Goal: Task Accomplishment & Management: Complete application form

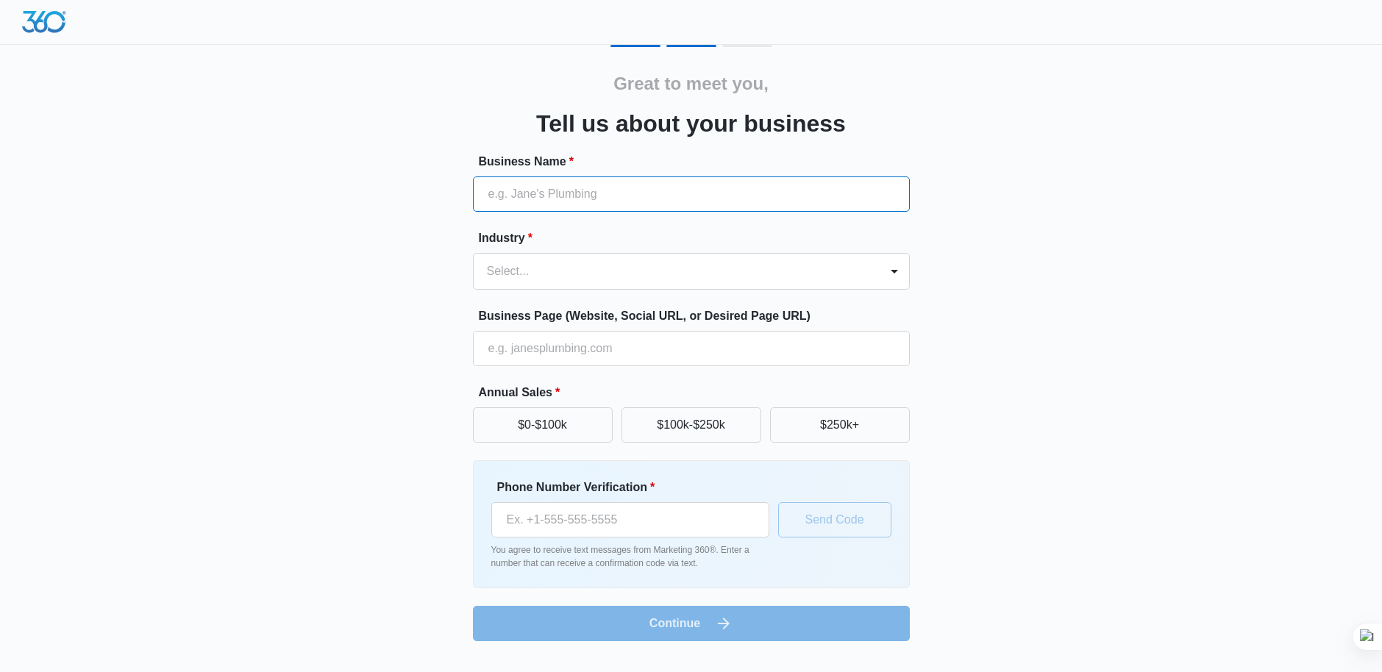
click at [654, 199] on input "Business Name *" at bounding box center [691, 193] width 437 height 35
type input "c"
type input "Market Research Agent"
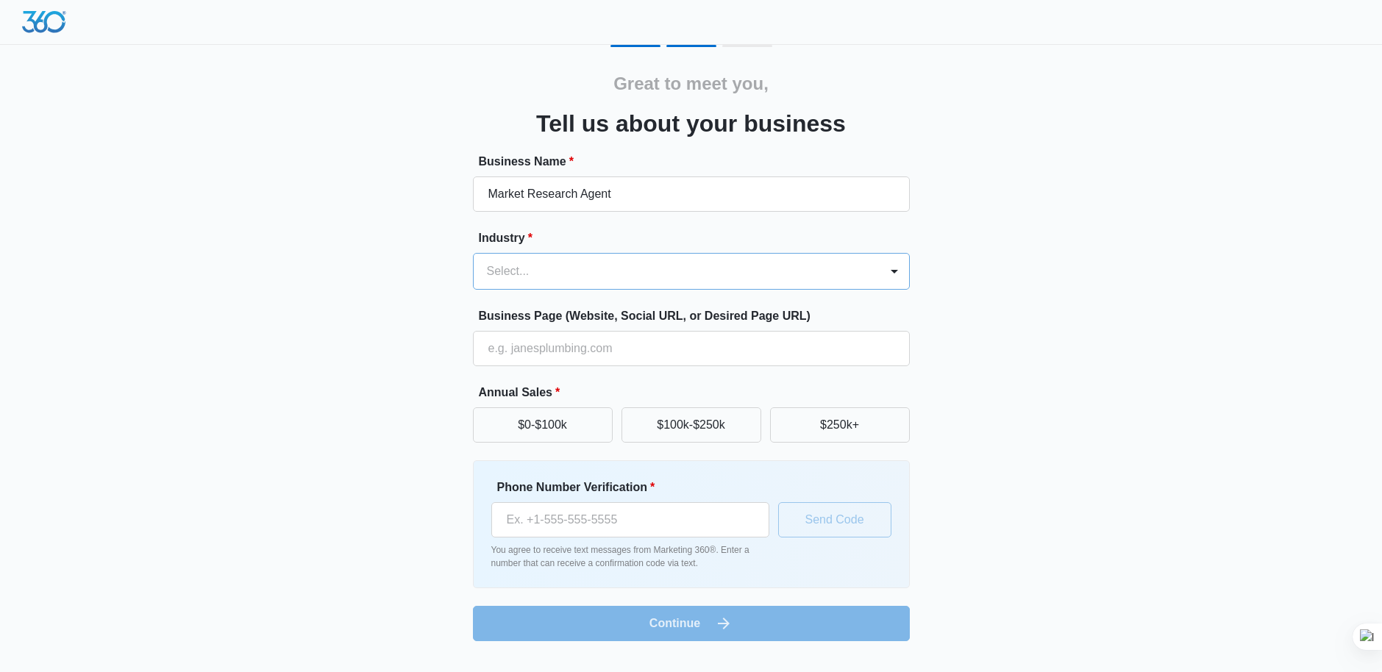
click at [692, 282] on div "Select..." at bounding box center [676, 271] width 406 height 35
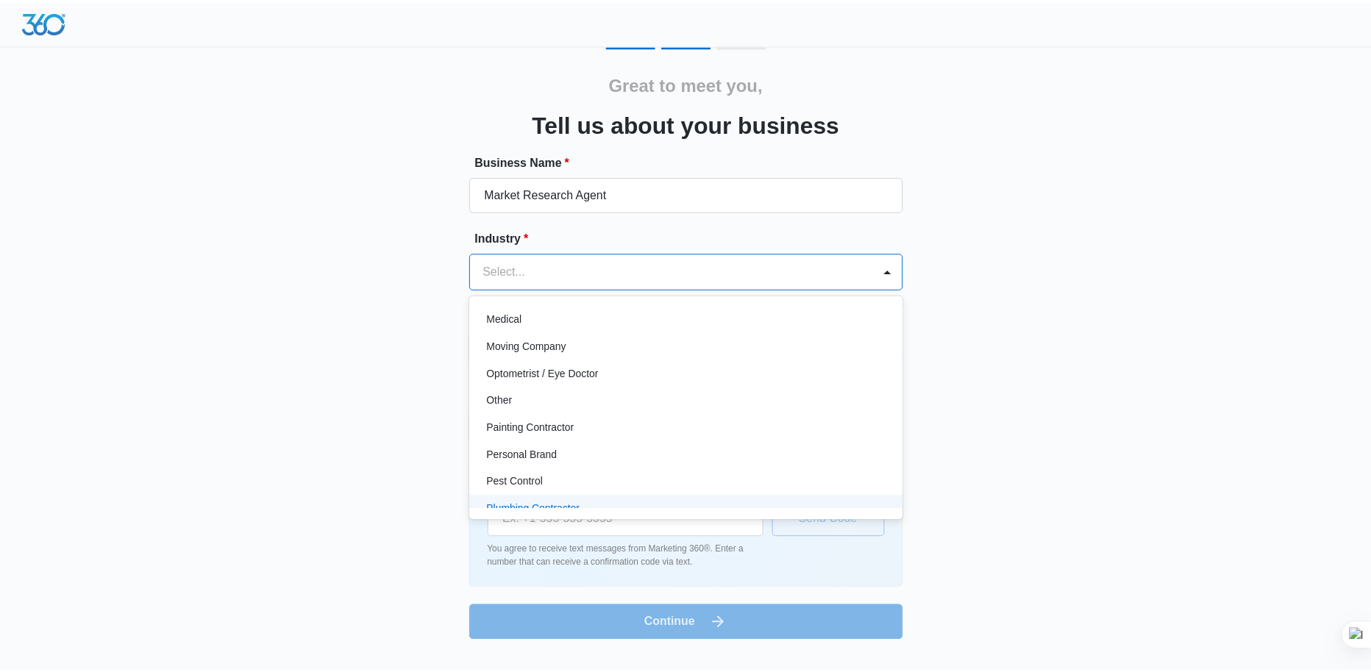
scroll to position [770, 0]
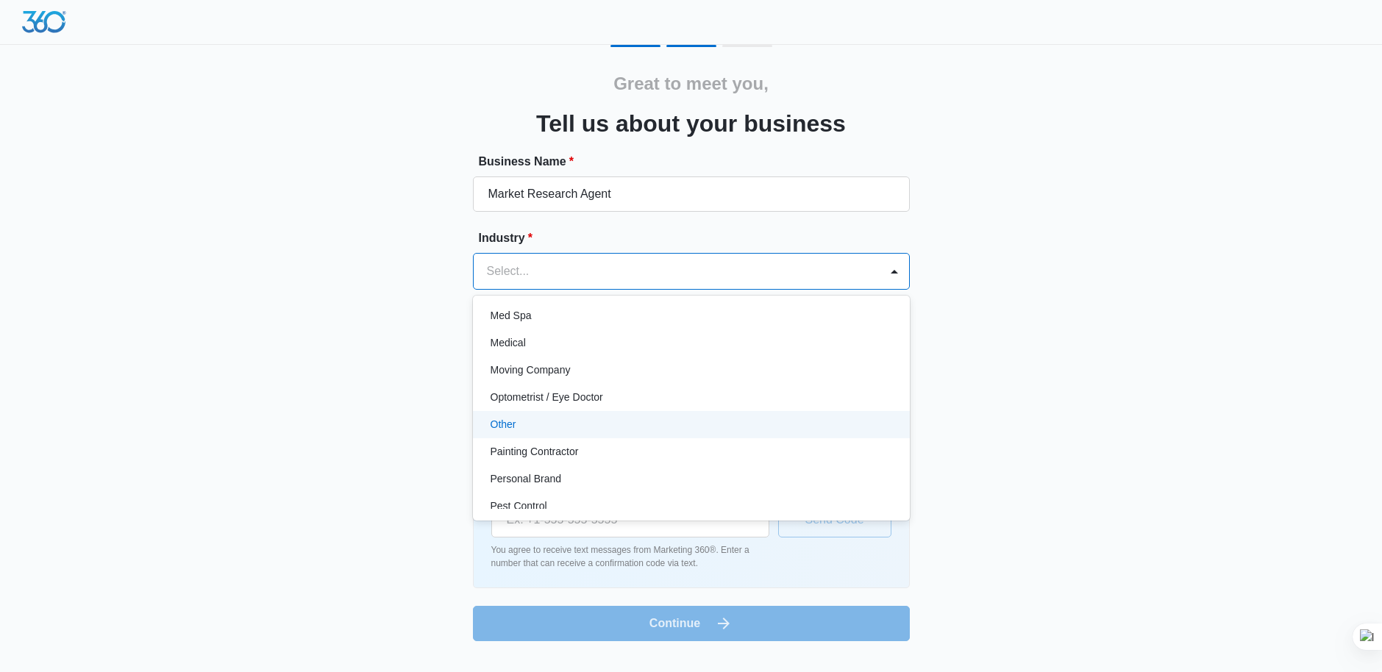
click at [654, 421] on div "Other" at bounding box center [689, 424] width 399 height 15
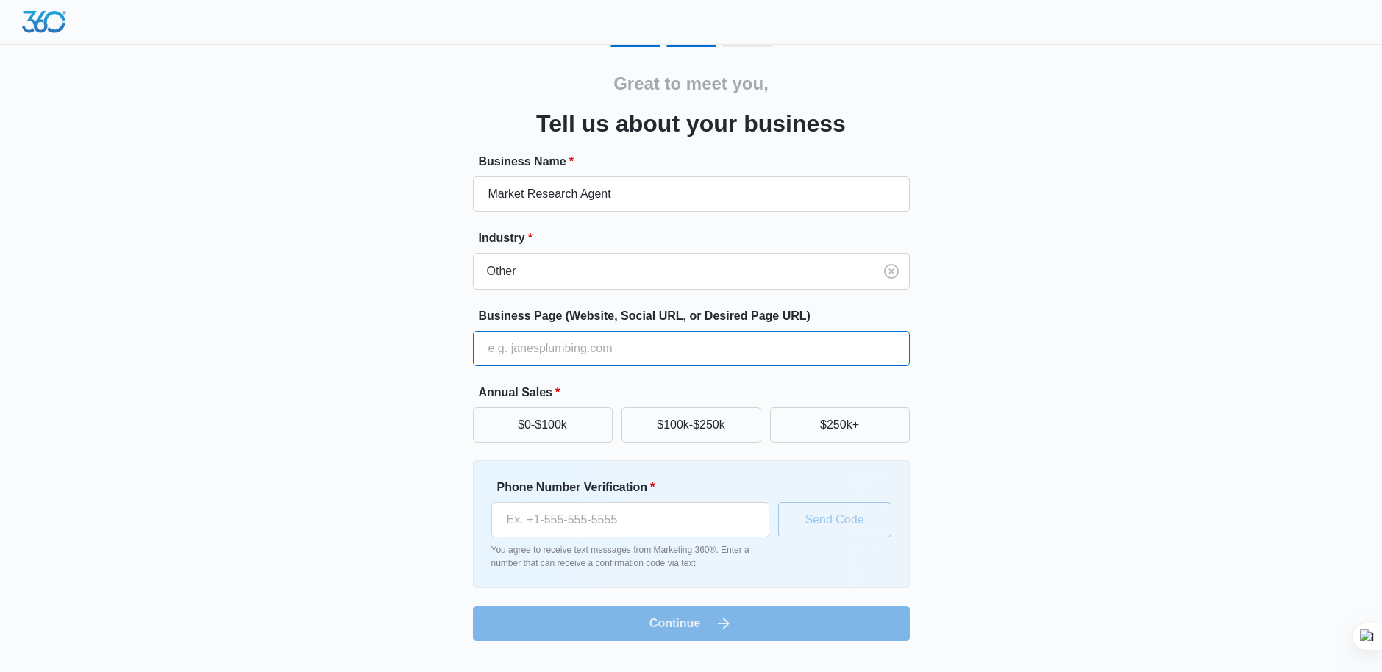
click at [567, 356] on input "Business Page (Website, Social URL, or Desired Page URL)" at bounding box center [691, 348] width 437 height 35
paste input "[URL][DOMAIN_NAME]"
type input "[URL][DOMAIN_NAME]"
click at [574, 429] on button "$0-$100k" at bounding box center [543, 424] width 140 height 35
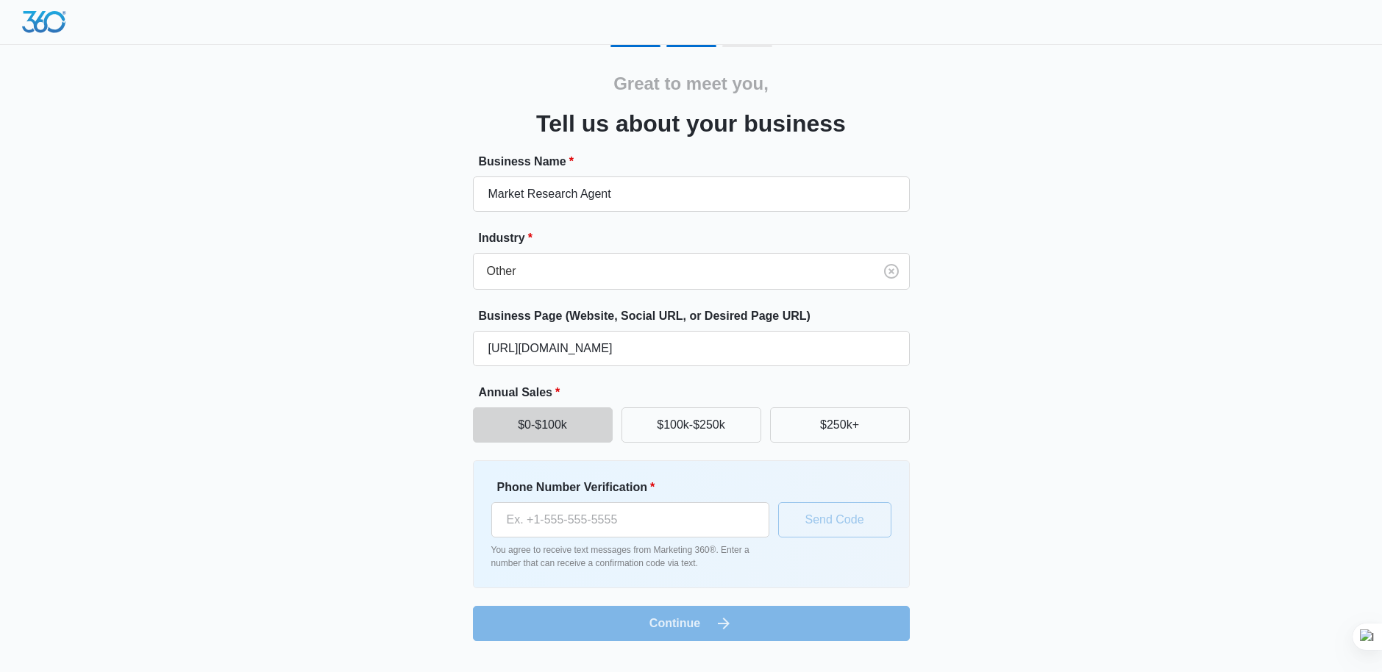
click at [574, 429] on button "$0-$100k" at bounding box center [543, 424] width 140 height 35
click at [577, 518] on input "Phone Number Verification *" at bounding box center [630, 519] width 278 height 35
paste input "[PHONE_NUMBER]"
click at [831, 525] on button "Send Code" at bounding box center [834, 519] width 113 height 35
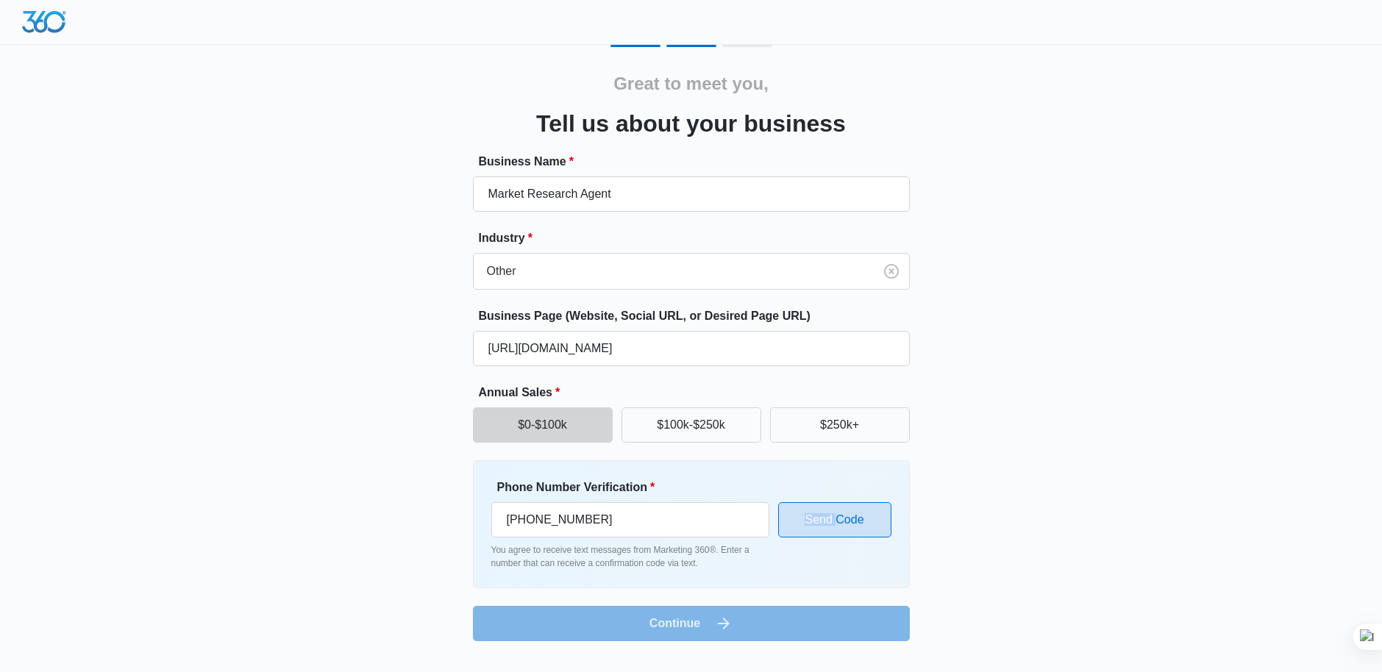
click at [831, 525] on div "Phone Number Verification * [PHONE_NUMBER] You agree to receive text messages f…" at bounding box center [691, 524] width 400 height 91
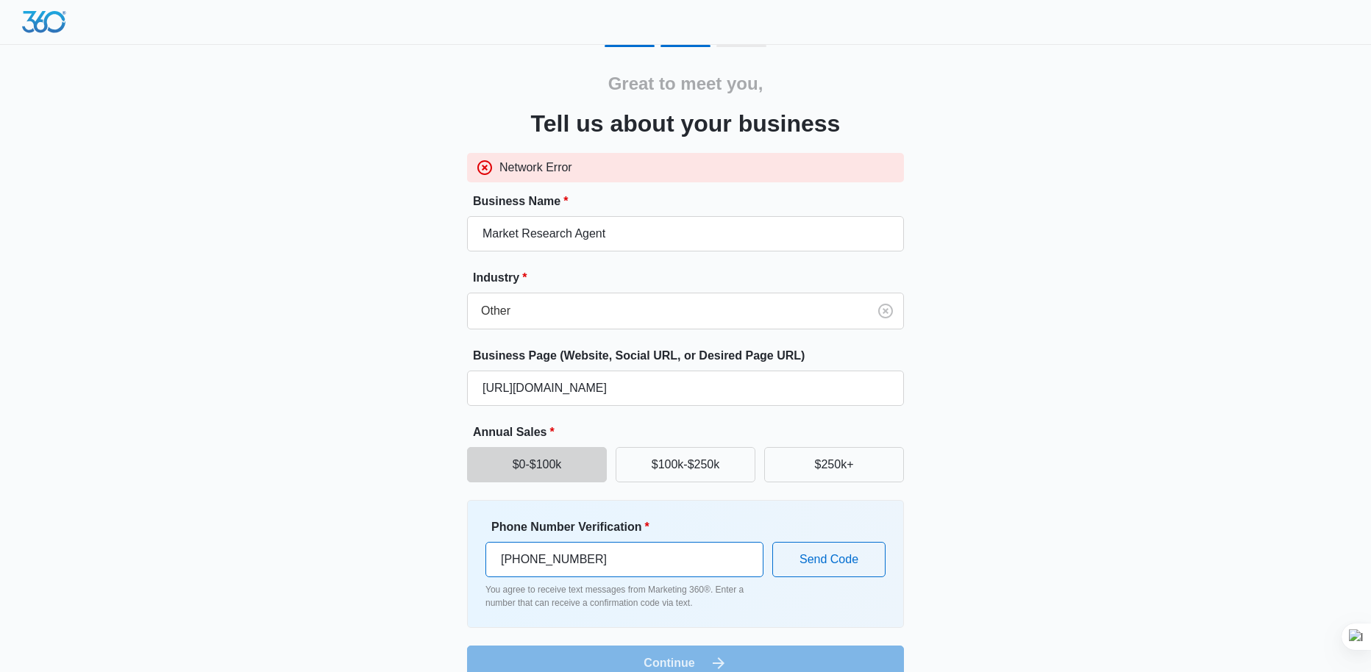
drag, startPoint x: 507, startPoint y: 557, endPoint x: 491, endPoint y: 557, distance: 16.2
click at [491, 557] on input "[PHONE_NUMBER]" at bounding box center [624, 559] width 278 height 35
type input "[PHONE_NUMBER]"
click at [848, 556] on button "Send Code" at bounding box center [828, 559] width 113 height 35
click at [848, 556] on div "Phone Number Verification * [PHONE_NUMBER] You agree to receive text messages f…" at bounding box center [685, 563] width 400 height 91
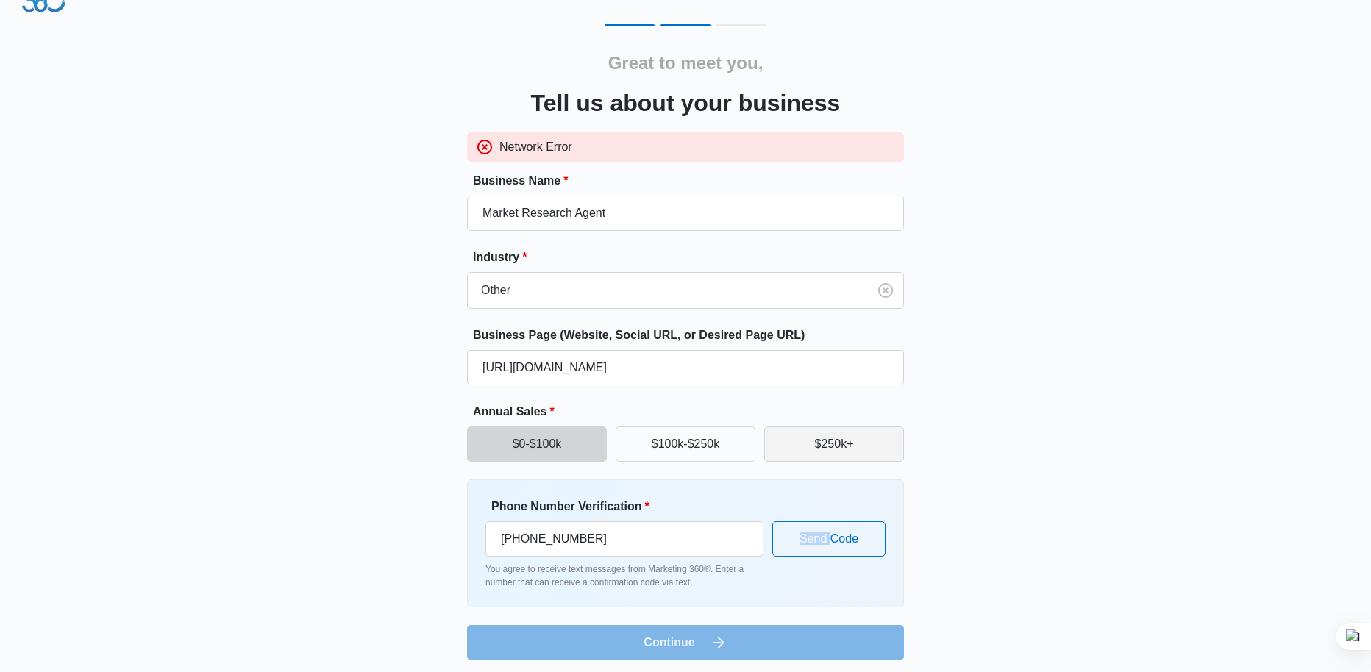
scroll to position [26, 0]
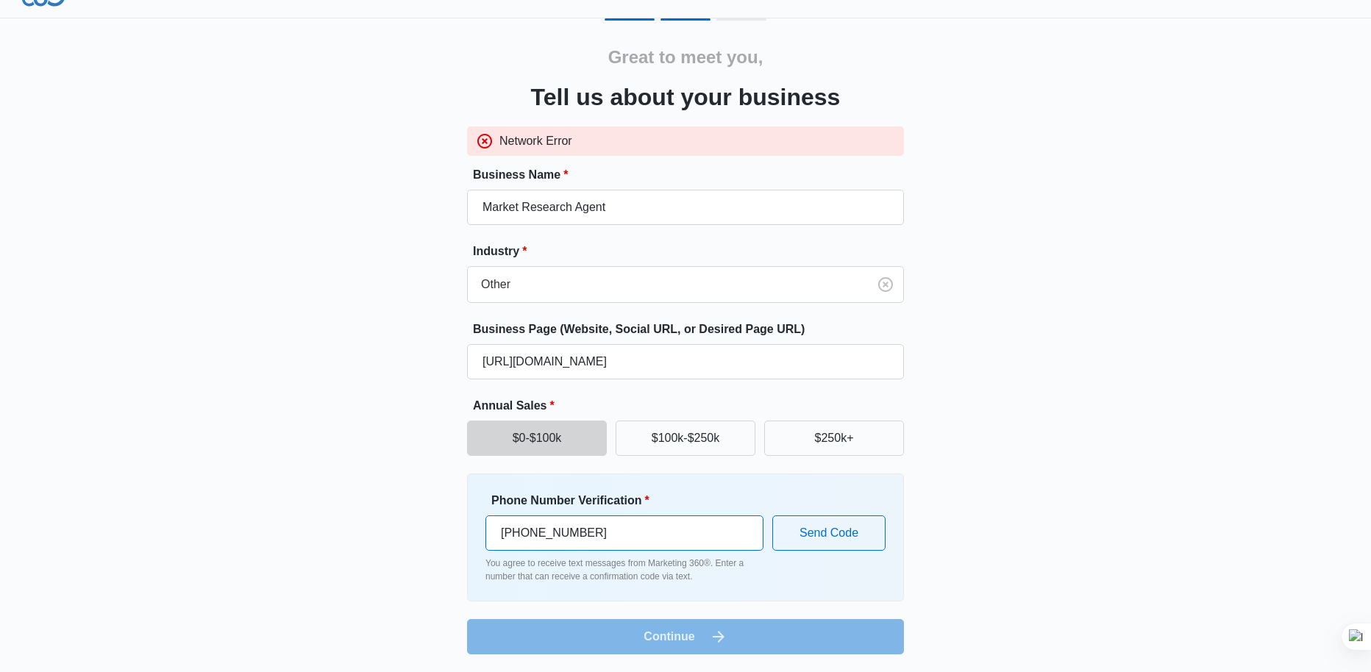
click at [646, 536] on input "[PHONE_NUMBER]" at bounding box center [624, 532] width 278 height 35
click at [812, 526] on button "Send Code" at bounding box center [828, 532] width 113 height 35
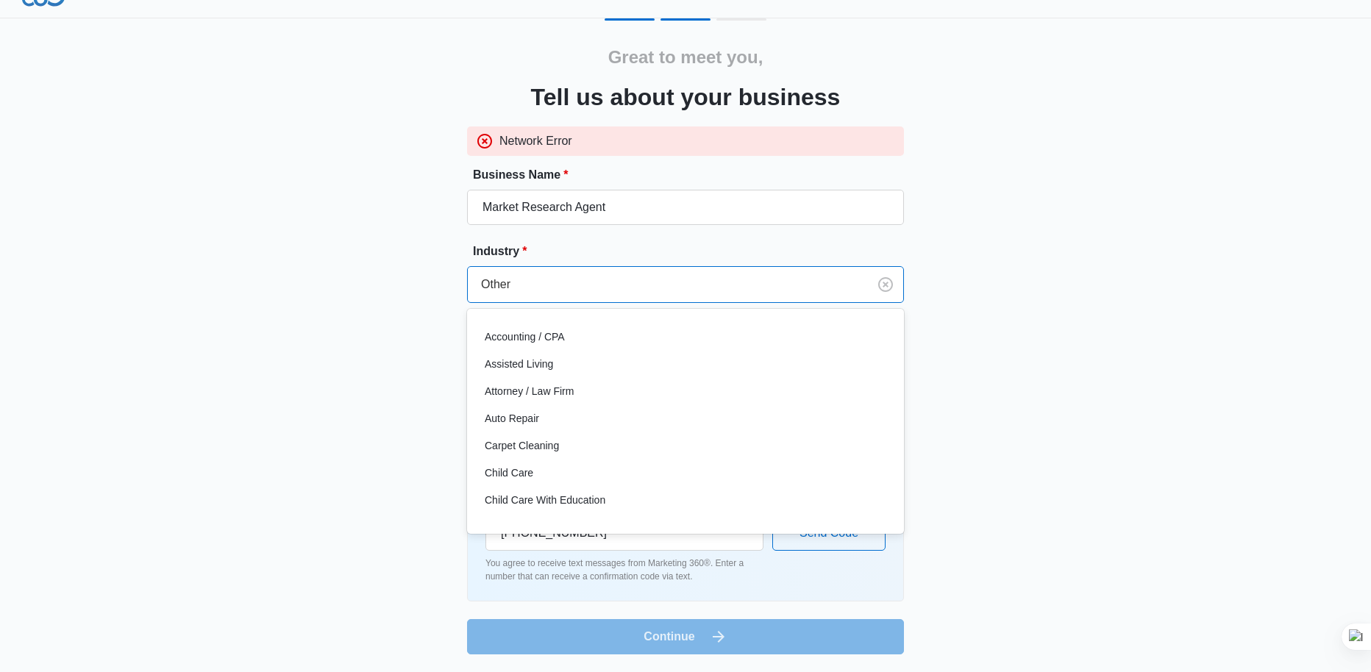
click at [543, 272] on div "Other" at bounding box center [668, 284] width 400 height 35
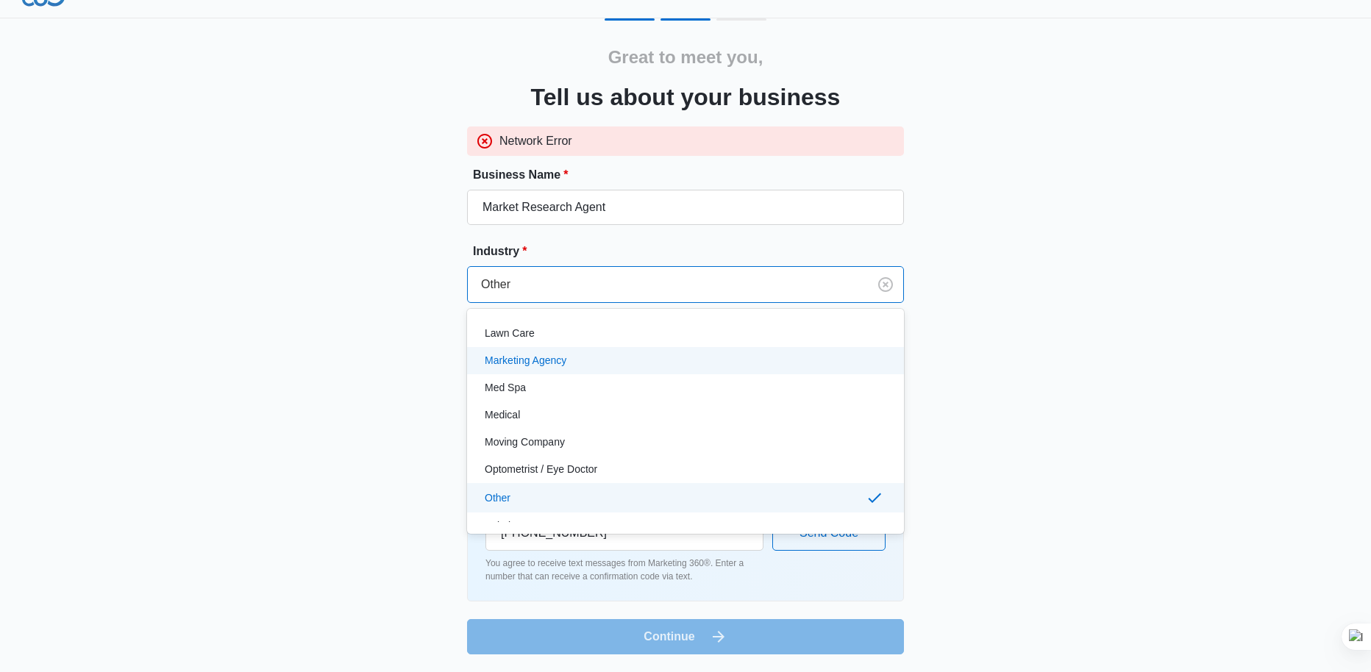
click at [540, 363] on p "Marketing Agency" at bounding box center [526, 360] width 82 height 15
click at [540, 363] on input "[URL][DOMAIN_NAME]" at bounding box center [685, 361] width 437 height 35
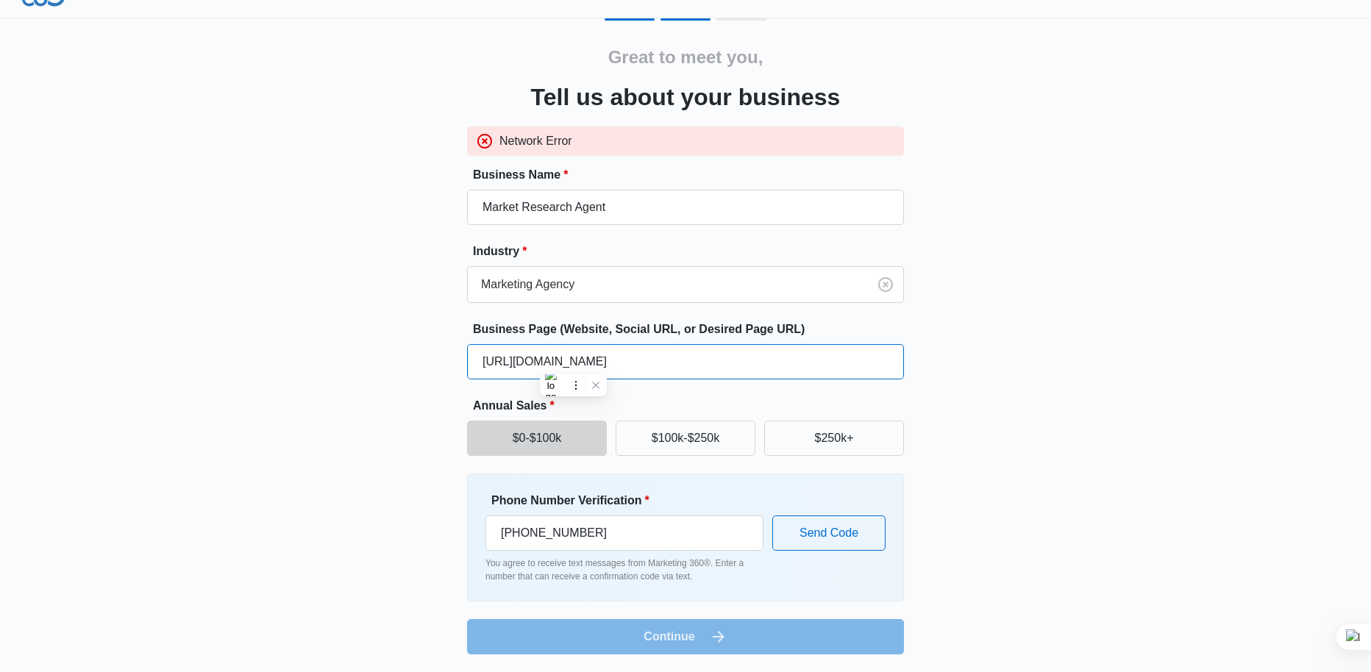
click at [540, 363] on input "[URL][DOMAIN_NAME]" at bounding box center [685, 361] width 437 height 35
click at [359, 411] on div "Great to meet you, Tell us about your business Network Error Business Name * Ma…" at bounding box center [685, 336] width 882 height 636
click at [607, 554] on div "Phone Number Verification * [PHONE_NUMBER] You agree to receive text messages f…" at bounding box center [624, 537] width 278 height 91
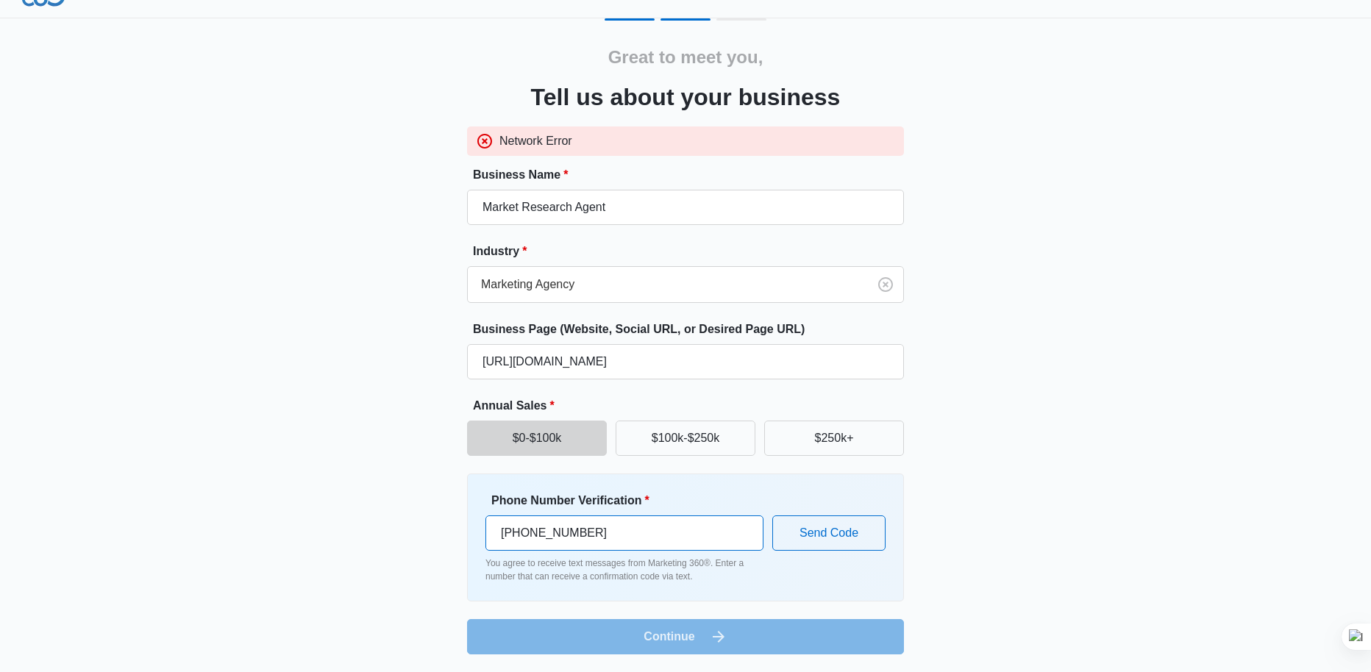
click at [620, 533] on input "[PHONE_NUMBER]" at bounding box center [624, 532] width 278 height 35
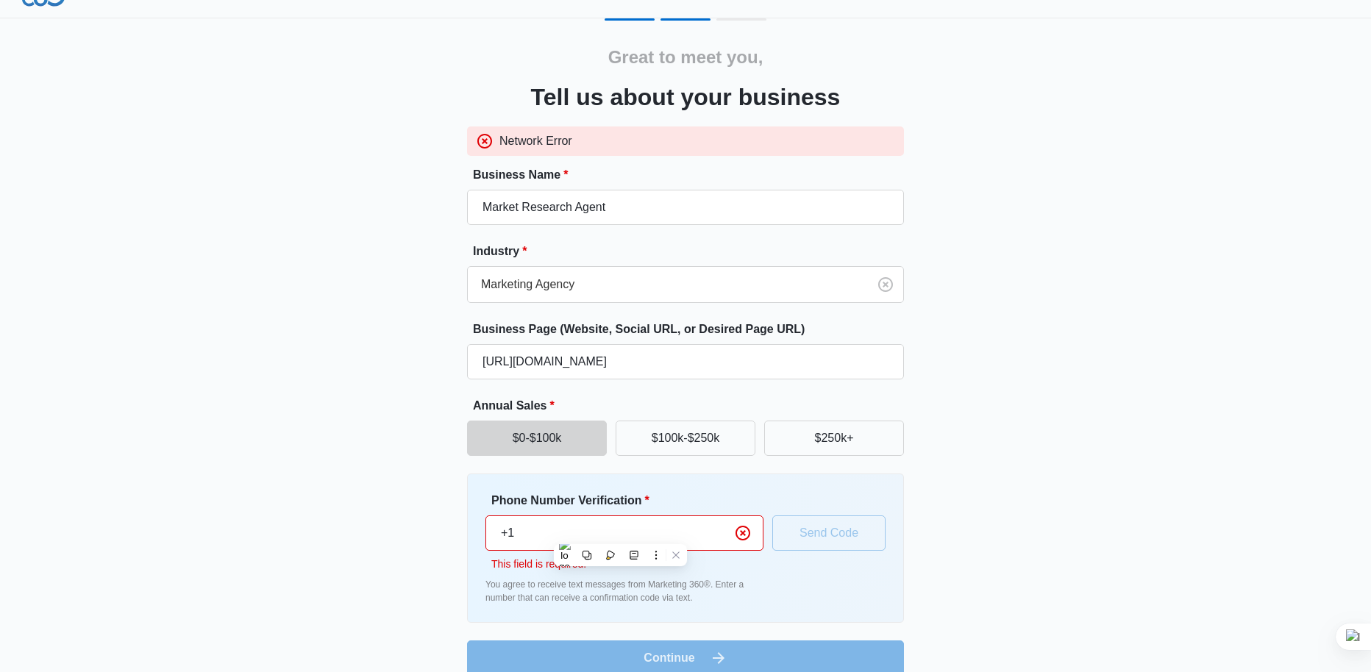
paste input "[PHONE_NUMBER]"
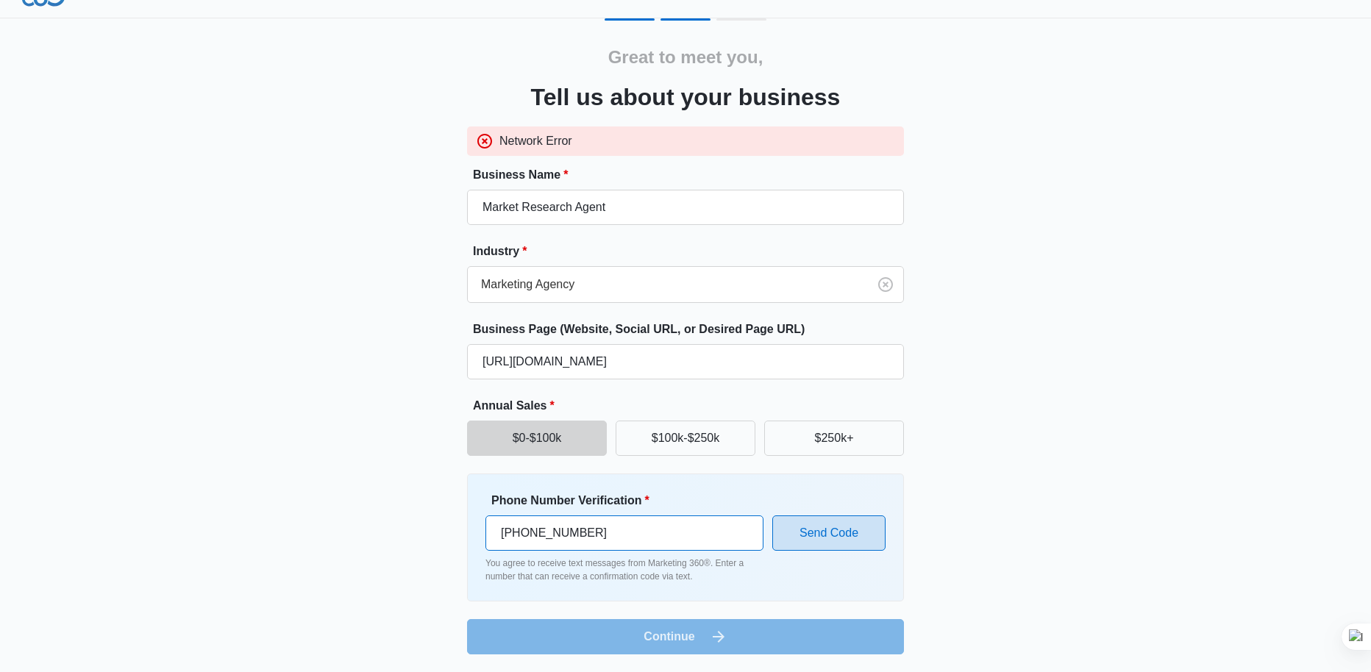
type input "[PHONE_NUMBER]"
click at [837, 524] on button "Send Code" at bounding box center [828, 532] width 113 height 35
click at [837, 524] on div "Phone Number Verification * [PHONE_NUMBER] You agree to receive text messages f…" at bounding box center [685, 537] width 400 height 91
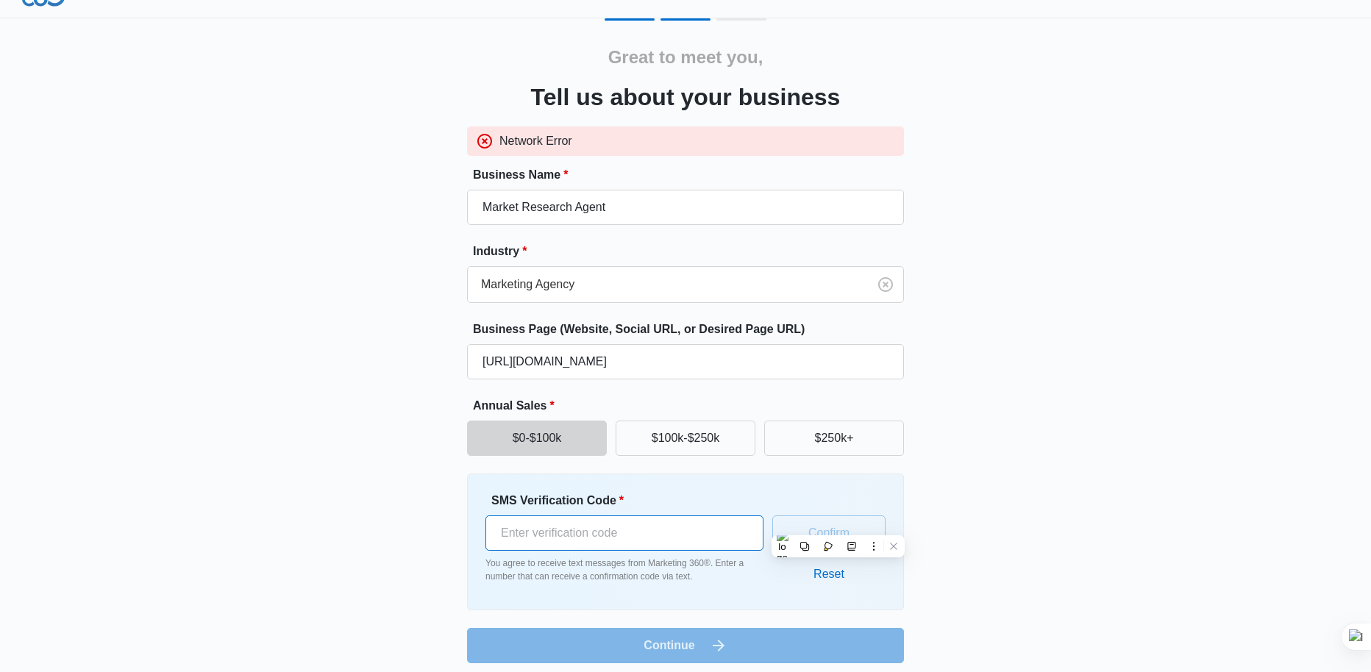
click at [604, 537] on input "SMS Verification Code *" at bounding box center [624, 532] width 278 height 35
paste input "164615"
type input "164615"
click at [836, 540] on button "Confirm" at bounding box center [828, 532] width 113 height 35
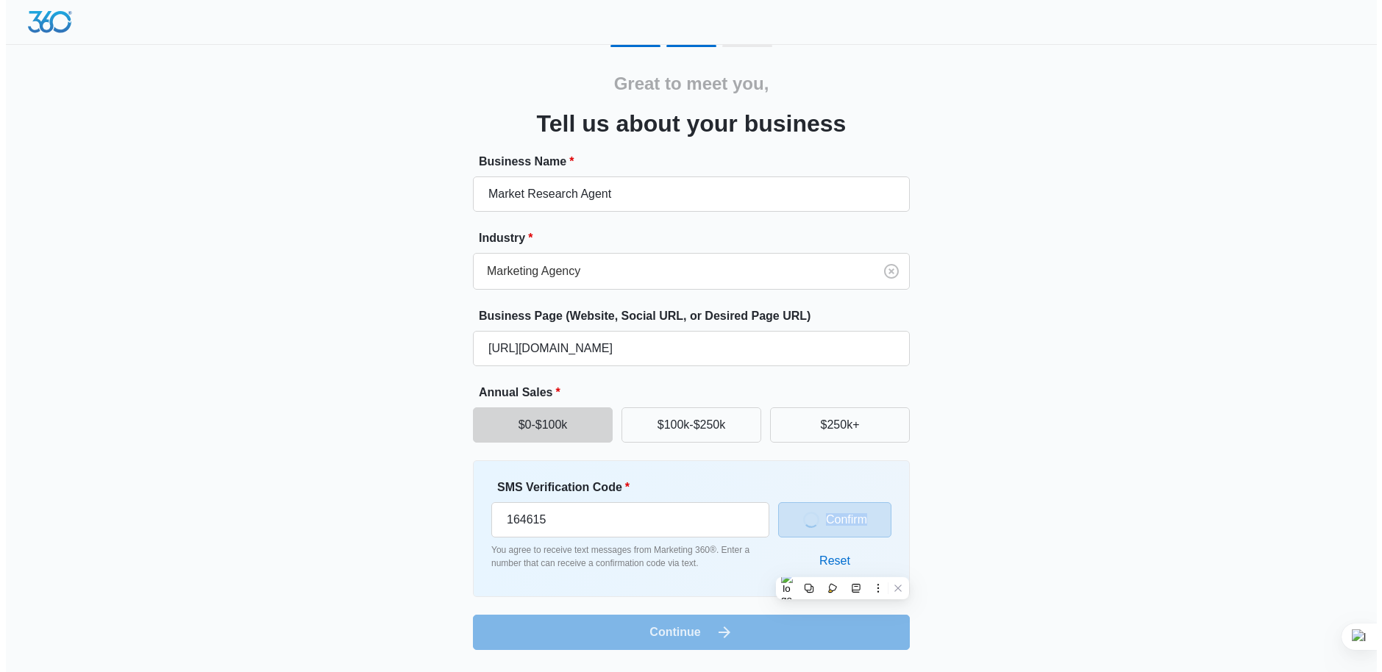
scroll to position [0, 0]
click at [836, 540] on div "Loading Confirm Reset" at bounding box center [834, 529] width 113 height 100
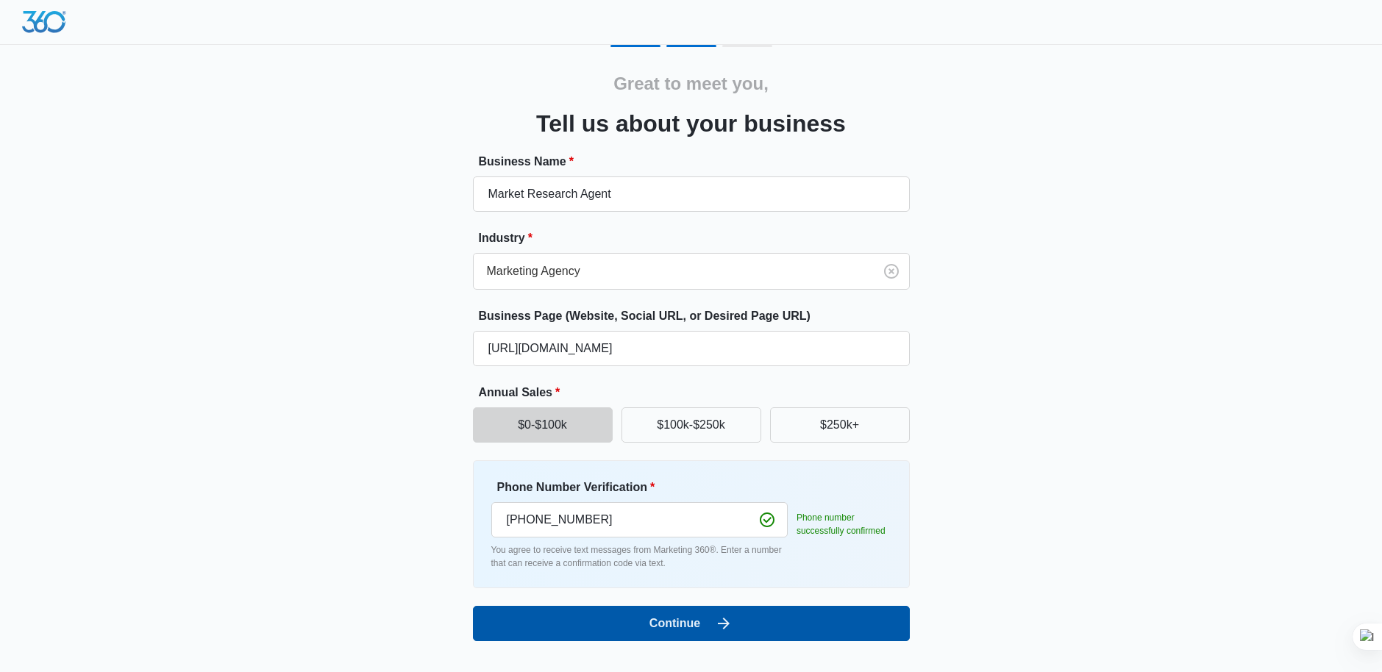
click at [712, 618] on button "Continue" at bounding box center [691, 623] width 437 height 35
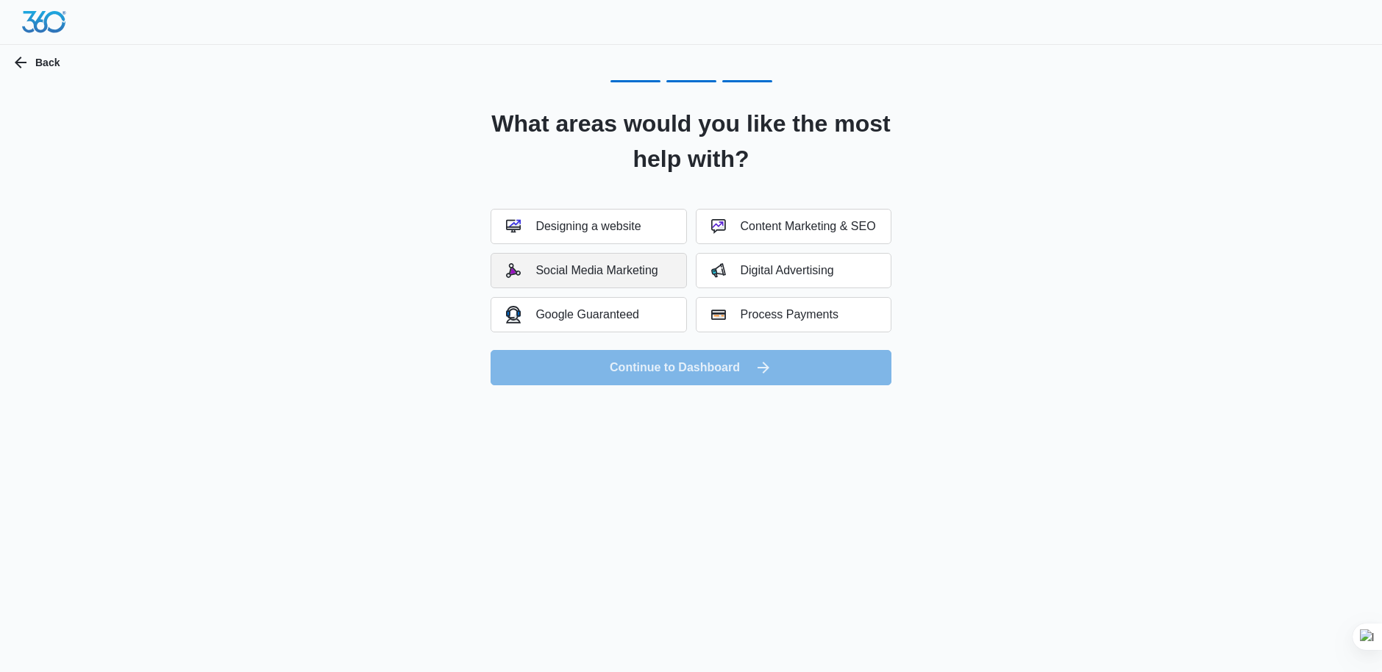
click at [548, 280] on button "Social Media Marketing" at bounding box center [588, 270] width 196 height 35
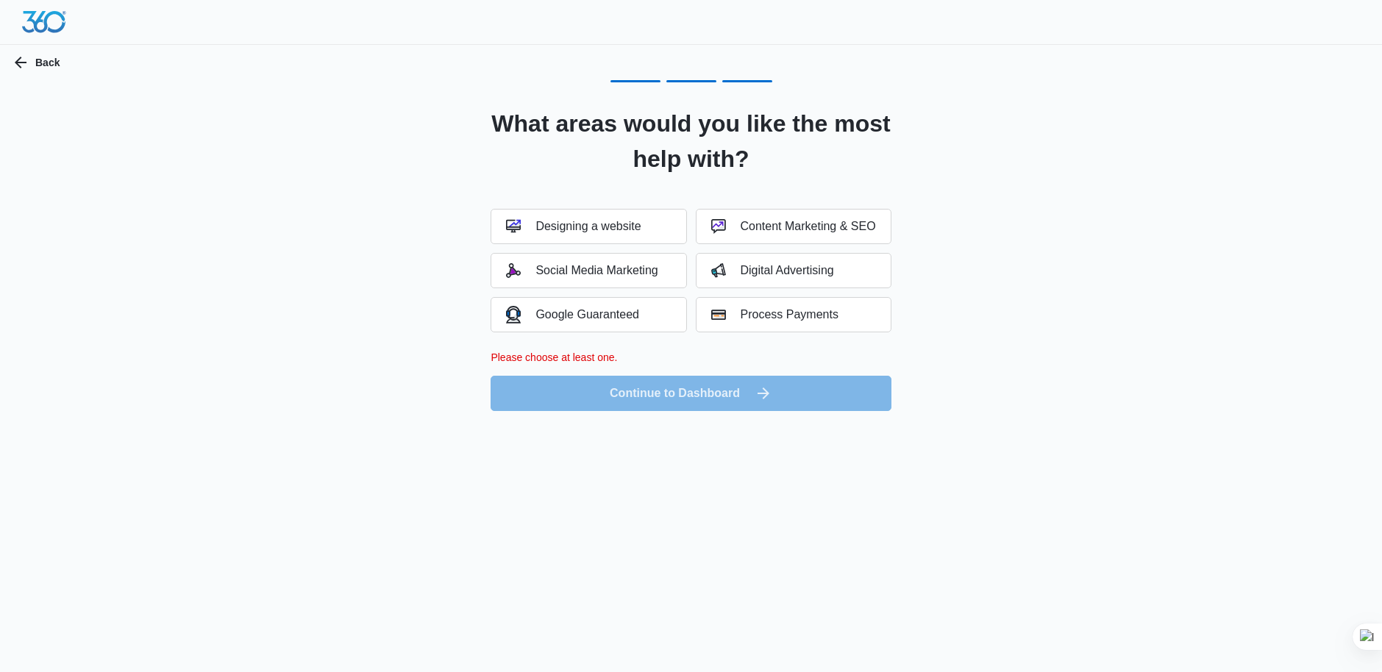
click at [621, 288] on div "Designing a website Content Marketing & SEO Social Media Marketing Digital Adve…" at bounding box center [690, 271] width 400 height 124
click at [621, 273] on div "Social Media Marketing" at bounding box center [581, 270] width 151 height 15
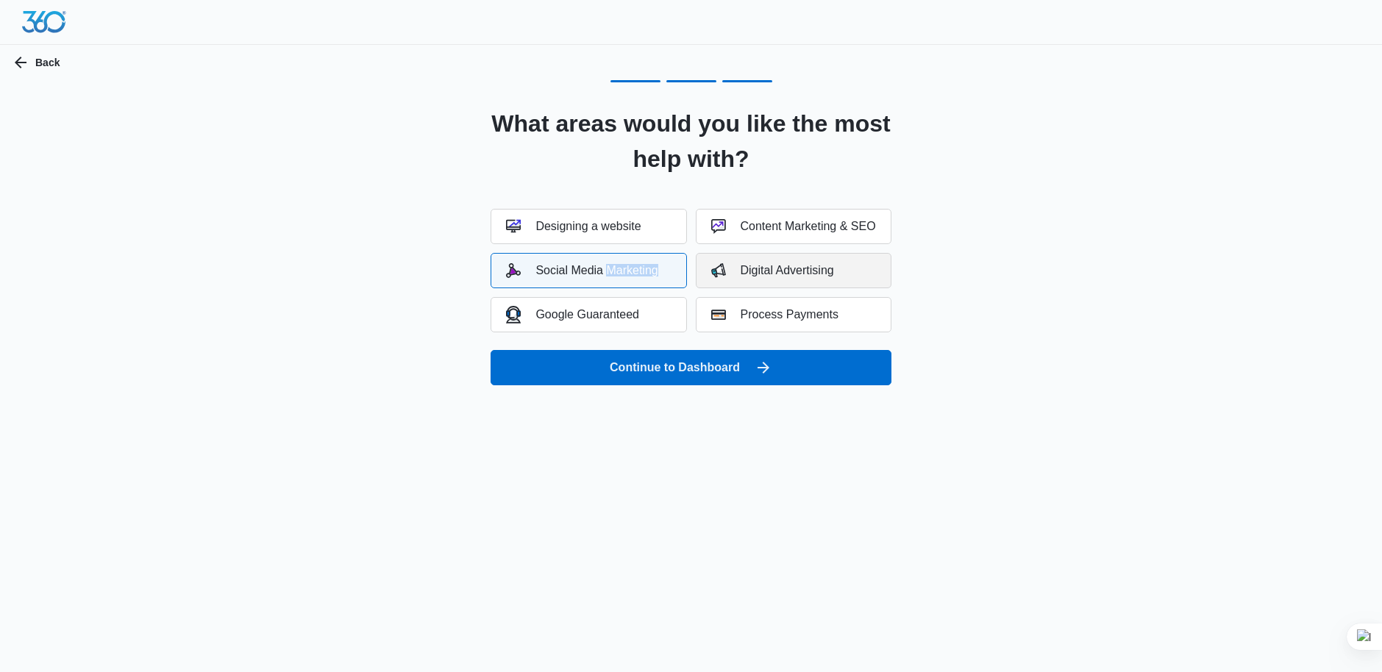
click at [824, 270] on div "Digital Advertising" at bounding box center [772, 270] width 123 height 15
click at [792, 271] on div "Digital Advertising" at bounding box center [772, 270] width 123 height 15
click at [776, 271] on div "Digital Advertising" at bounding box center [772, 270] width 123 height 15
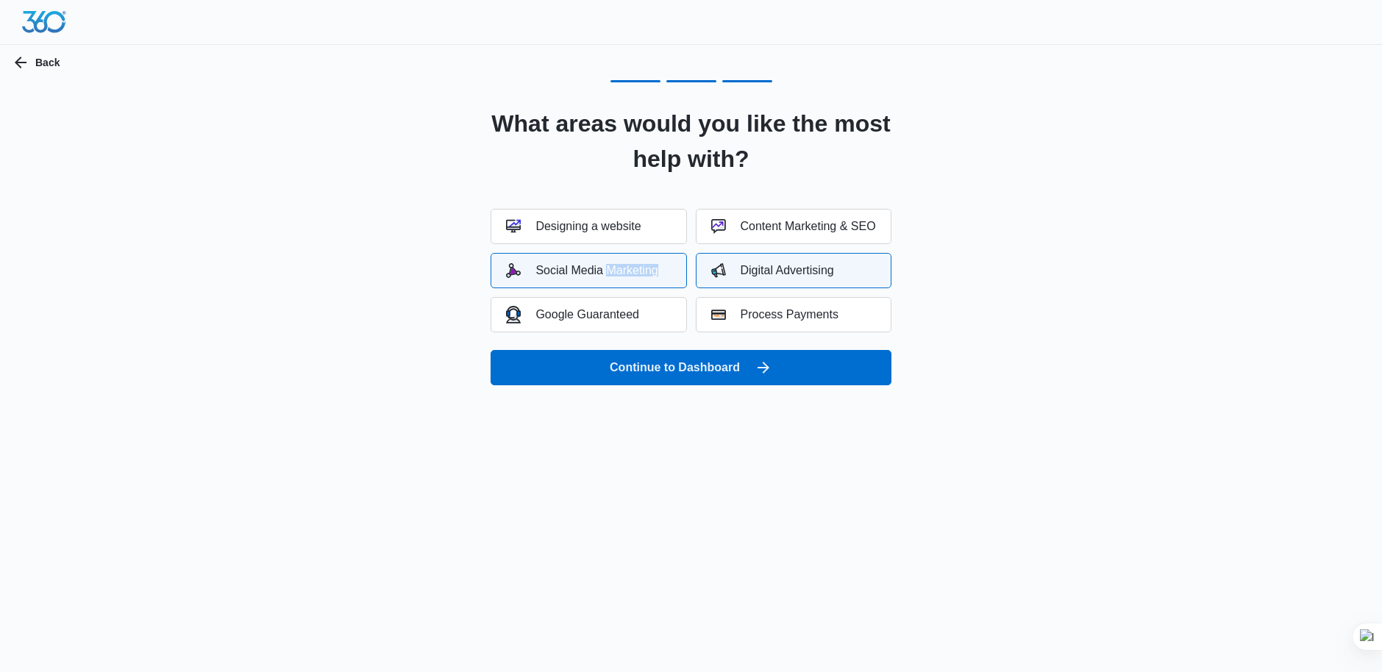
click at [776, 271] on div "Digital Advertising" at bounding box center [772, 270] width 123 height 15
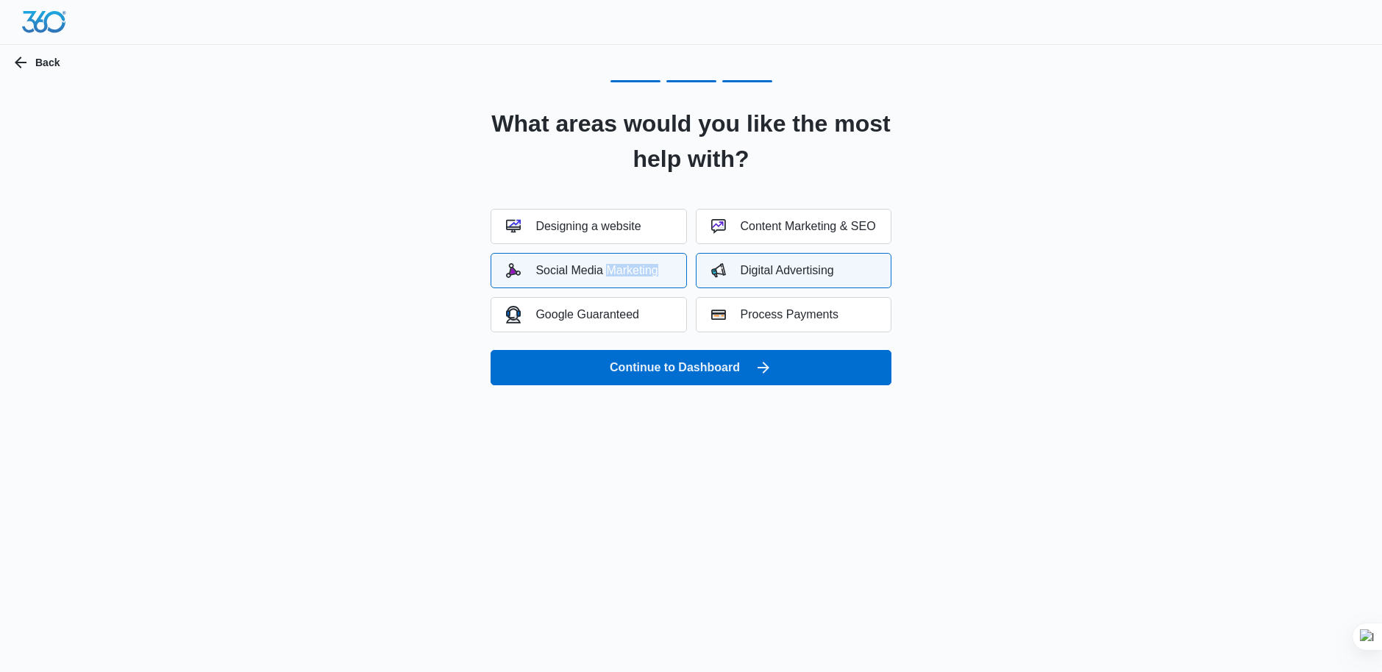
click at [776, 271] on div "Digital Advertising" at bounding box center [772, 270] width 123 height 15
click at [753, 324] on button "Process Payments" at bounding box center [794, 314] width 196 height 35
click at [753, 312] on div "Process Payments" at bounding box center [774, 314] width 127 height 15
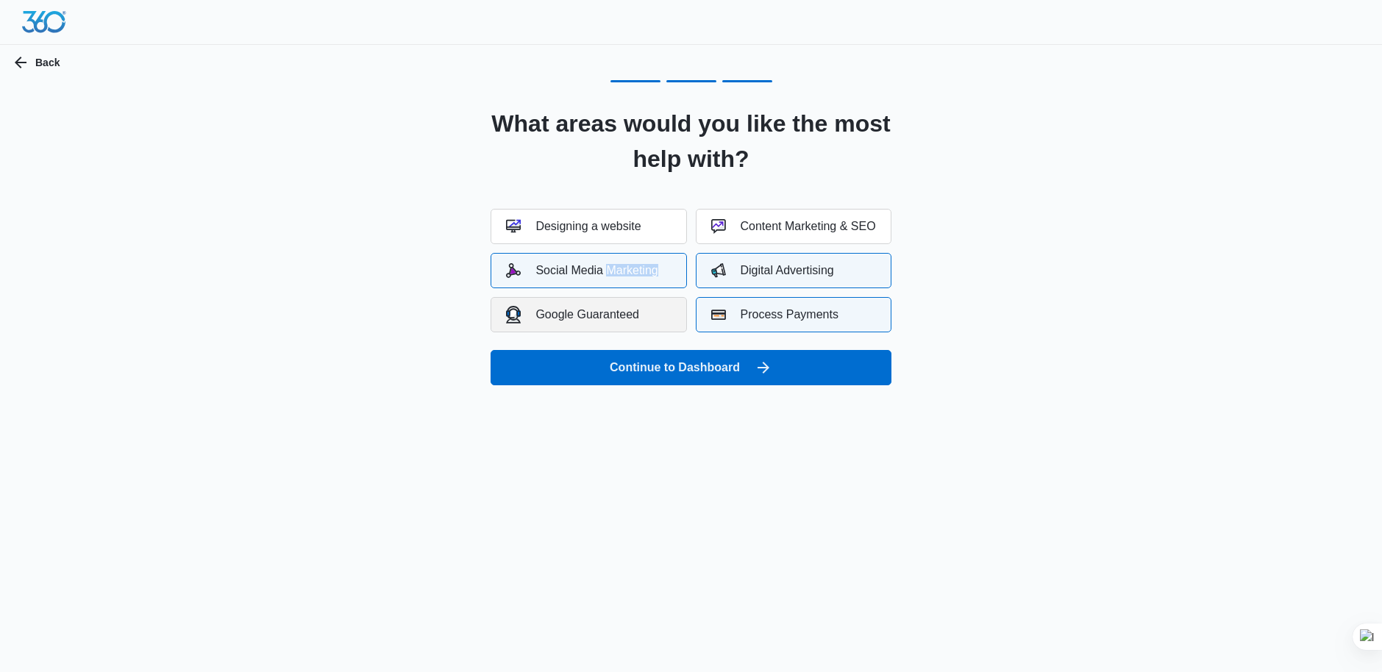
click at [593, 318] on div "Google Guaranteed" at bounding box center [572, 314] width 133 height 17
click at [770, 238] on button "Content Marketing & SEO" at bounding box center [794, 226] width 196 height 35
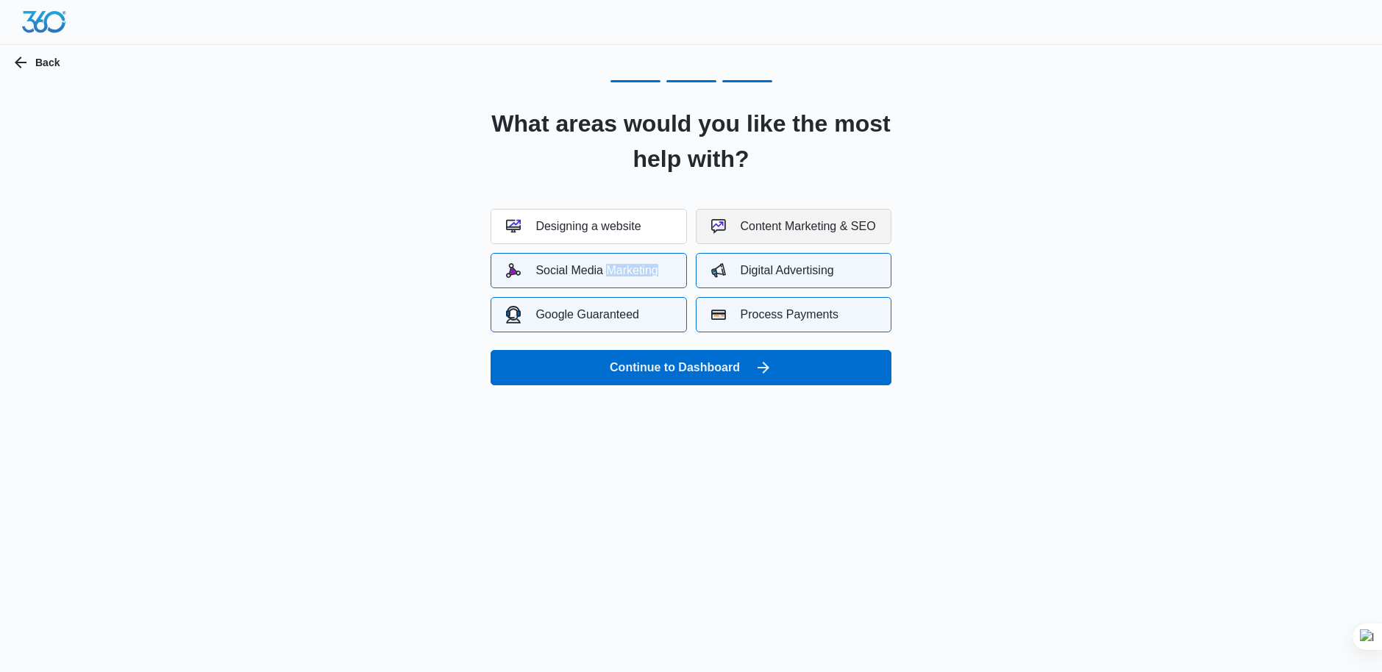
click at [770, 238] on button "Content Marketing & SEO" at bounding box center [794, 226] width 196 height 35
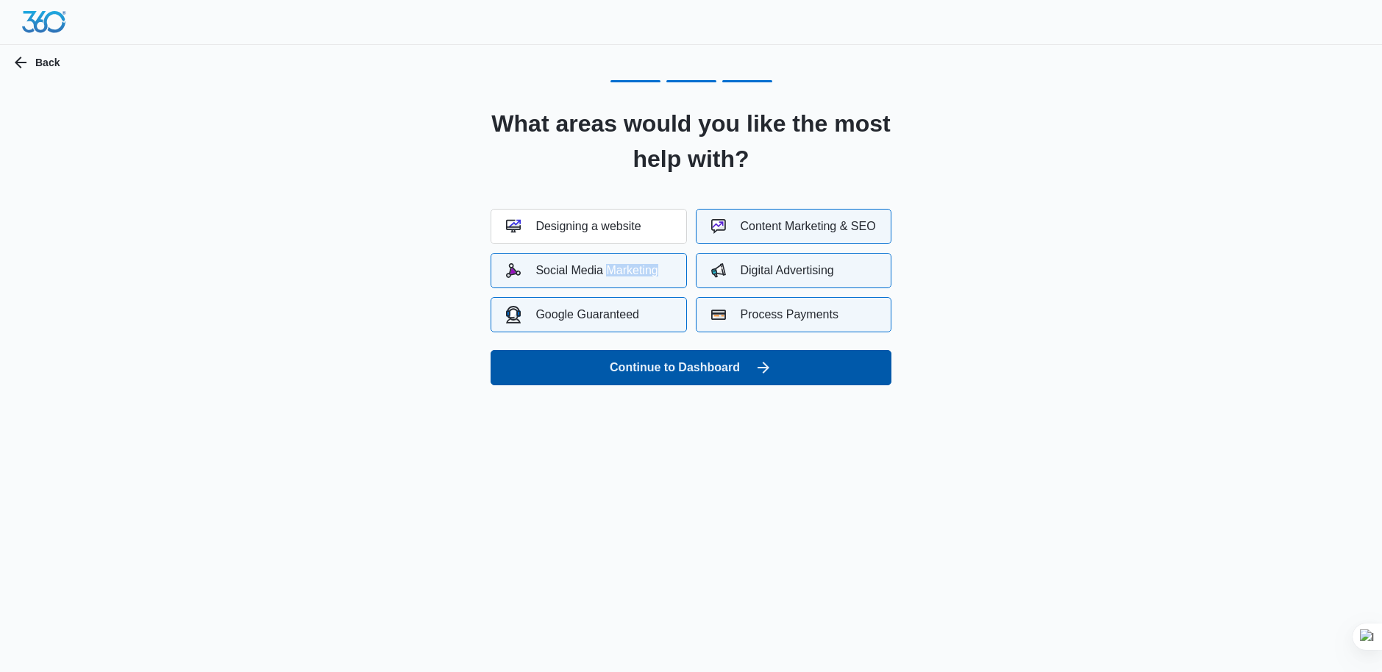
click at [746, 364] on button "Continue to Dashboard" at bounding box center [690, 367] width 400 height 35
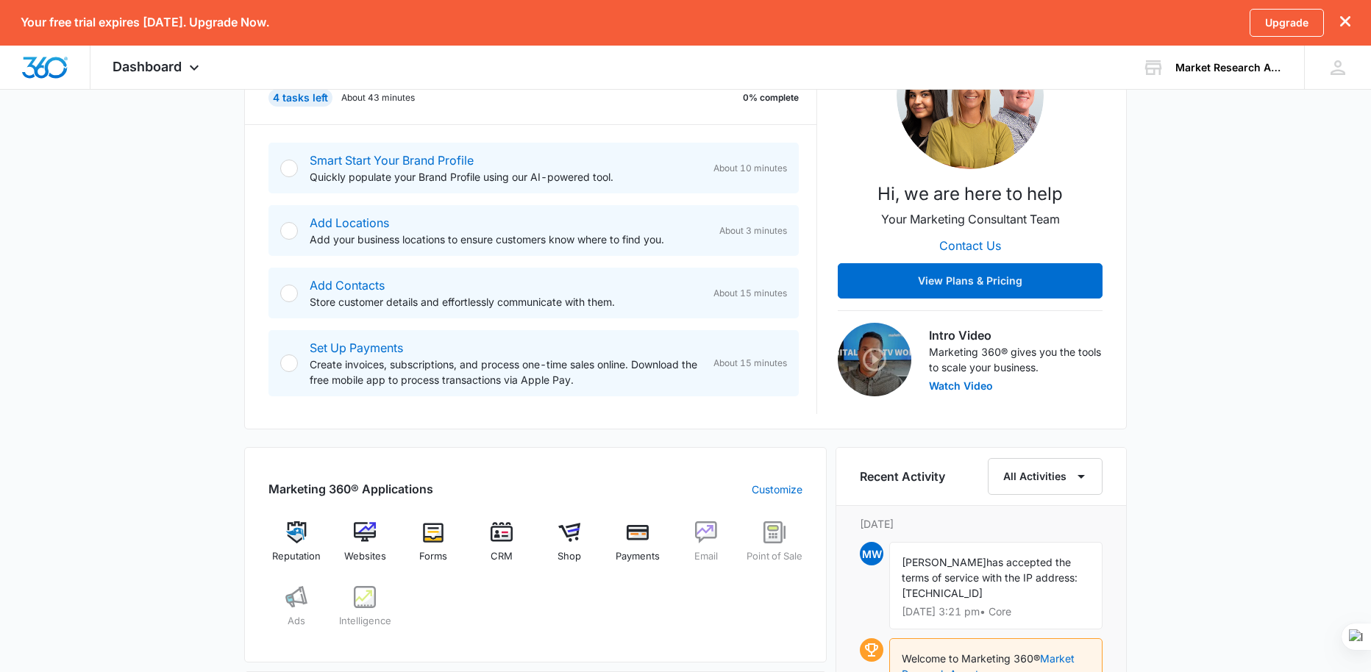
scroll to position [294, 0]
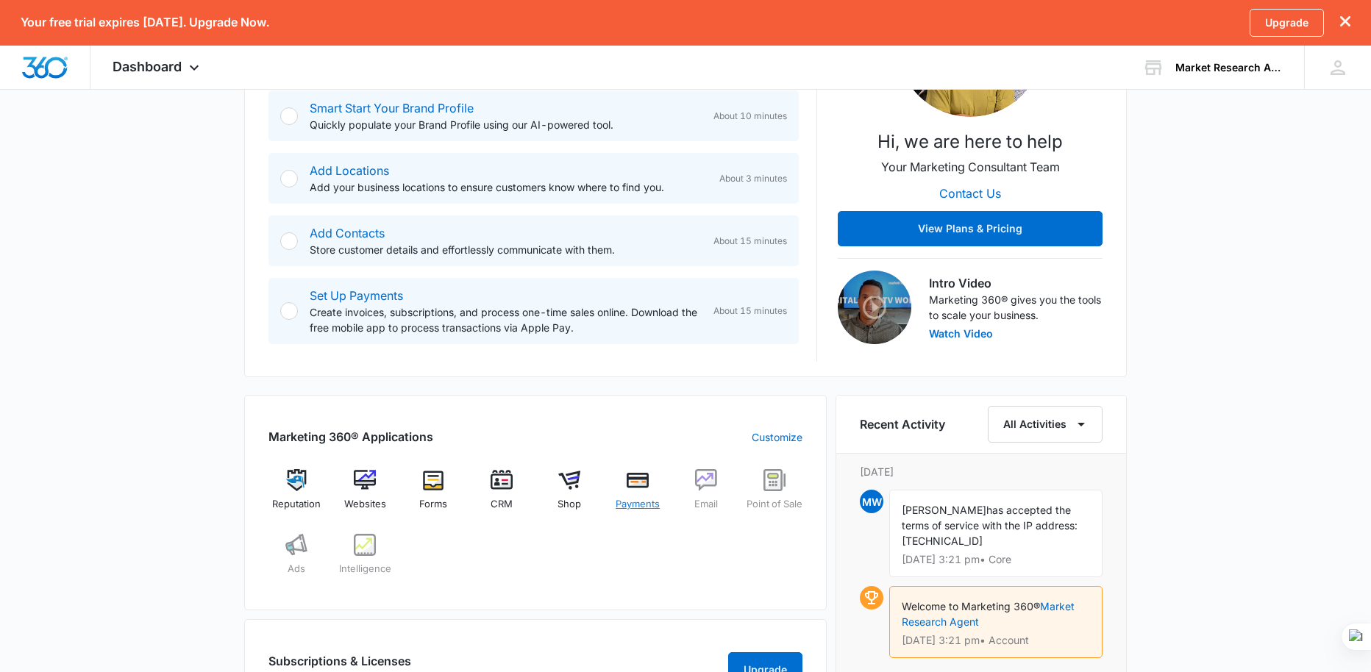
click at [643, 493] on div "Payments" at bounding box center [638, 495] width 57 height 53
